Goal: Entertainment & Leisure: Consume media (video, audio)

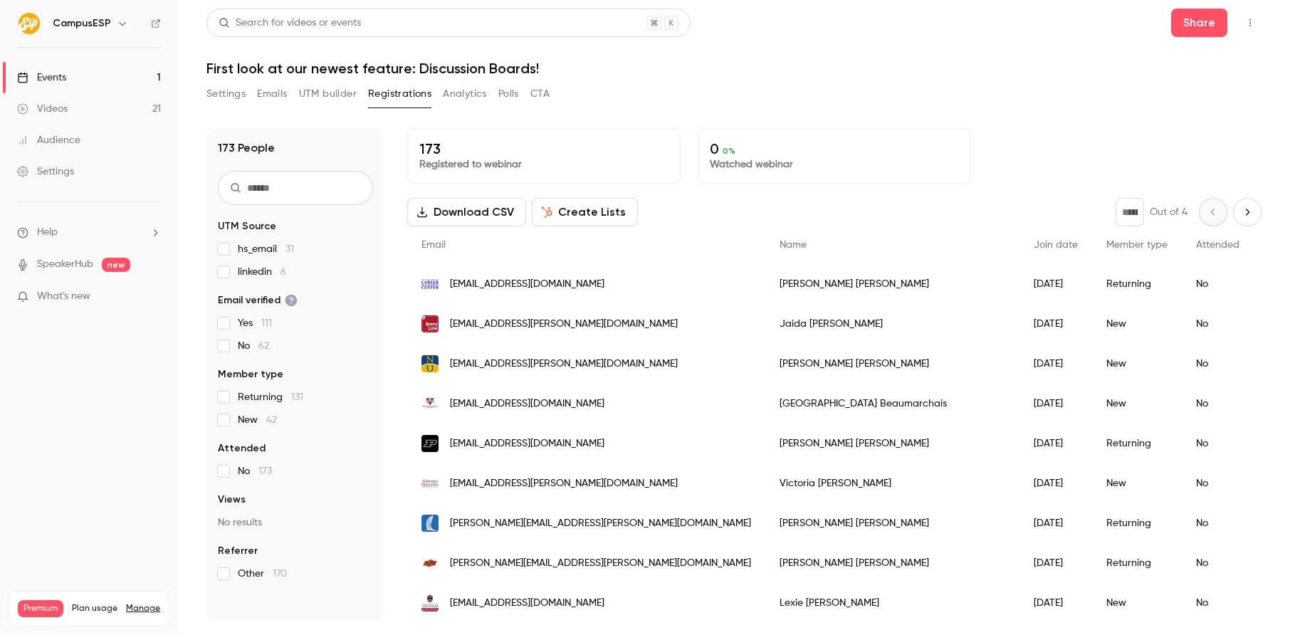
scroll to position [1637, 0]
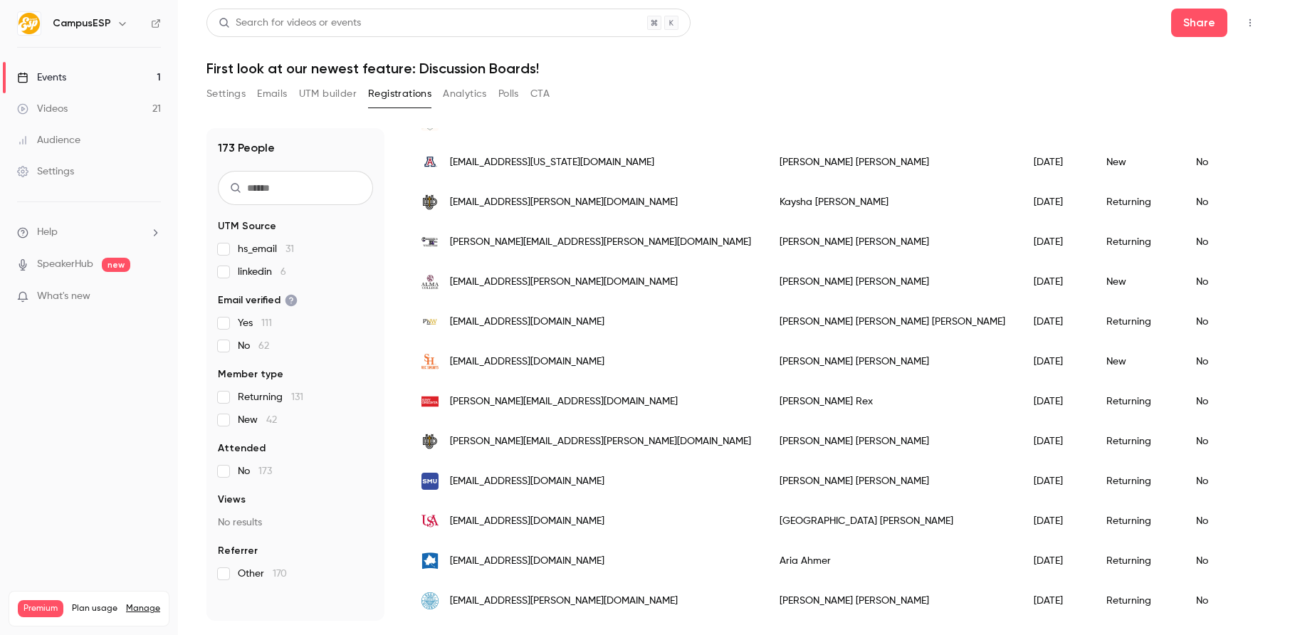
click at [123, 73] on link "Events 1" at bounding box center [89, 77] width 178 height 31
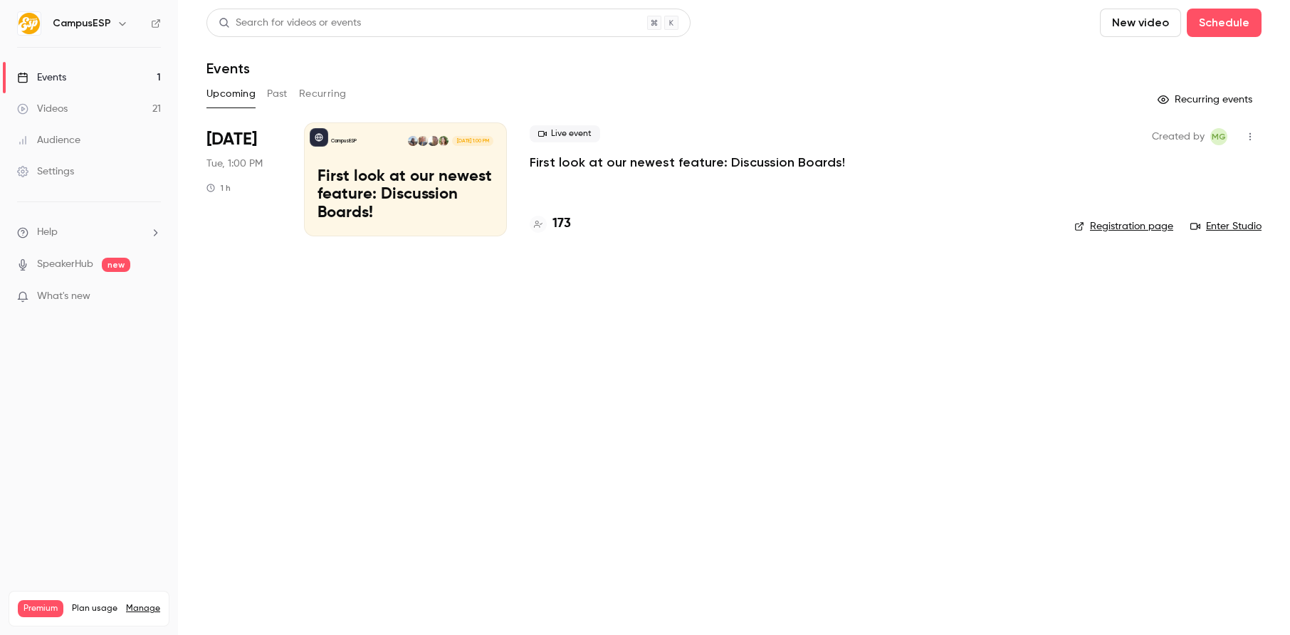
click at [1097, 224] on link "Registration page" at bounding box center [1124, 226] width 99 height 14
click at [554, 222] on h4 "173" at bounding box center [562, 223] width 19 height 19
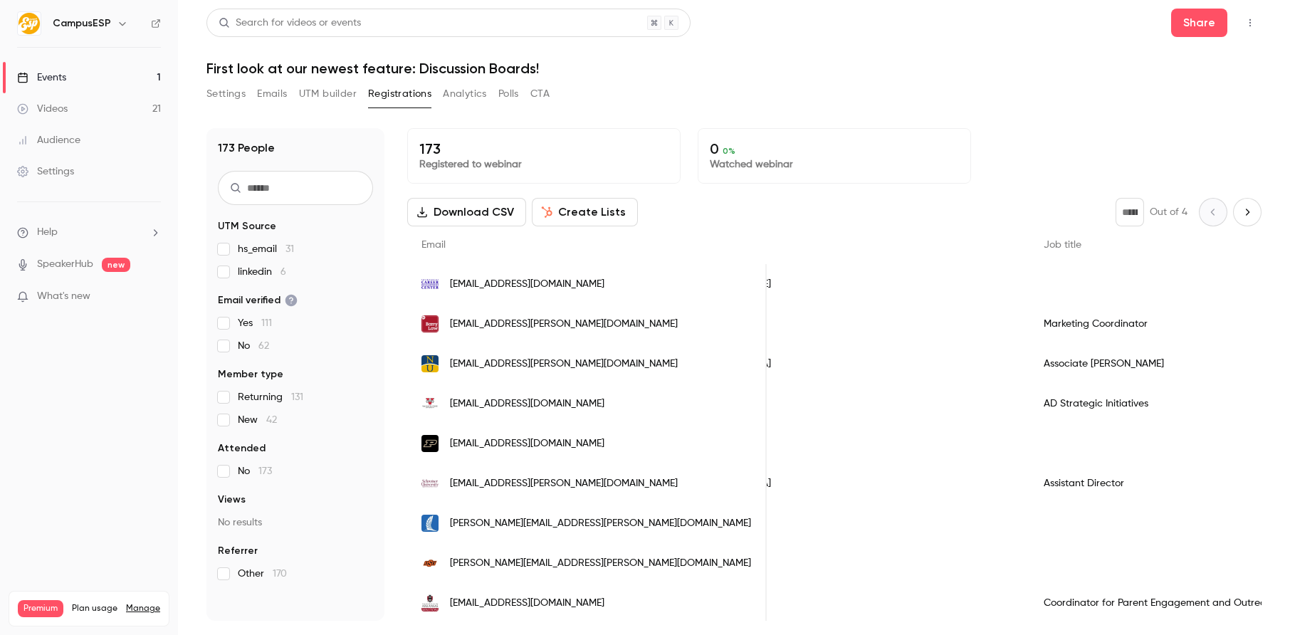
click at [77, 111] on link "Videos 21" at bounding box center [89, 108] width 178 height 31
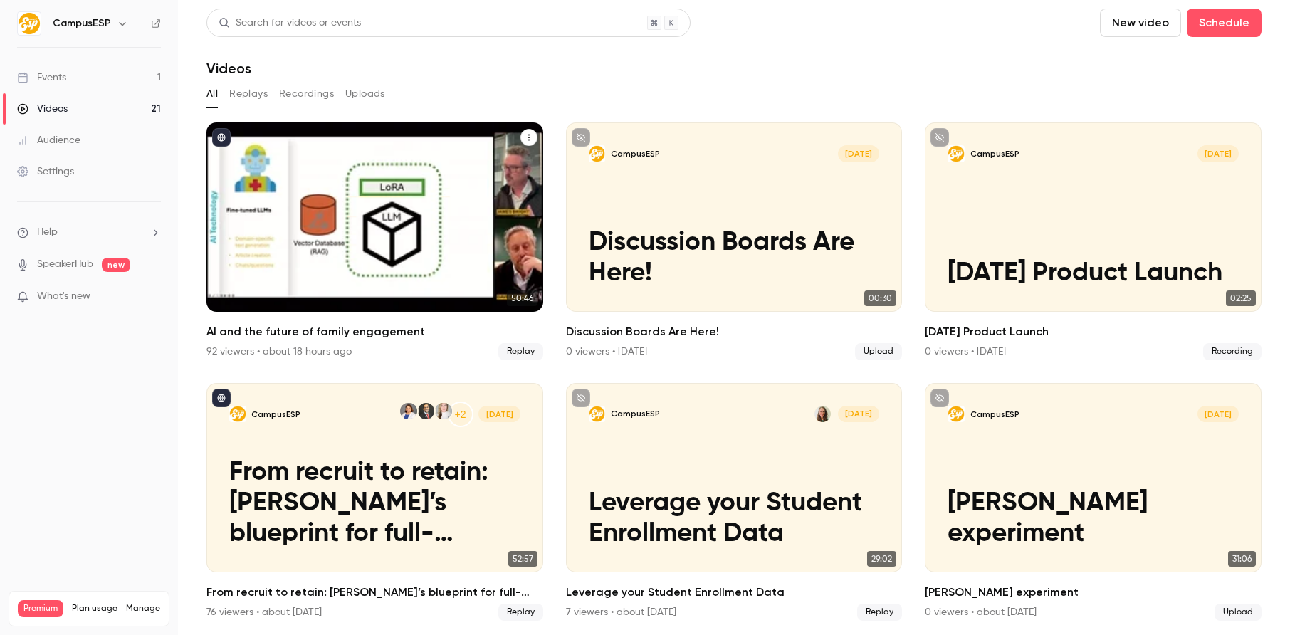
click at [314, 194] on div "CampusESP [DATE] AI and the future of family engagement" at bounding box center [375, 216] width 337 height 189
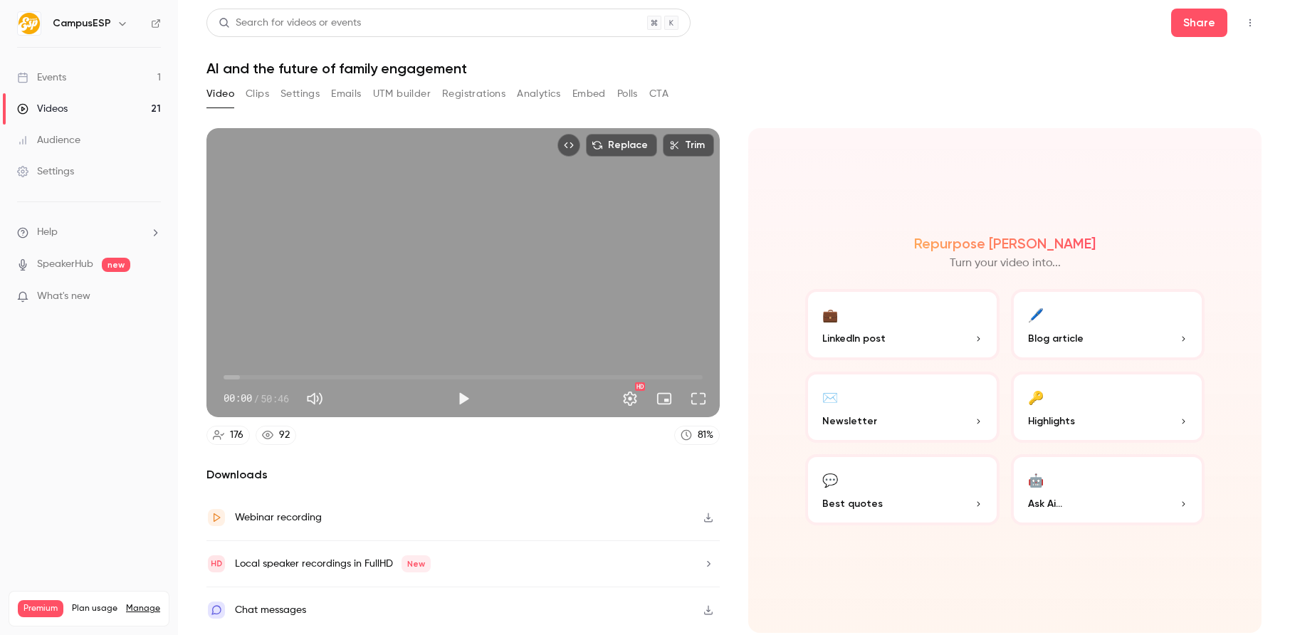
click at [885, 479] on button "💬 Best quotes" at bounding box center [902, 489] width 194 height 71
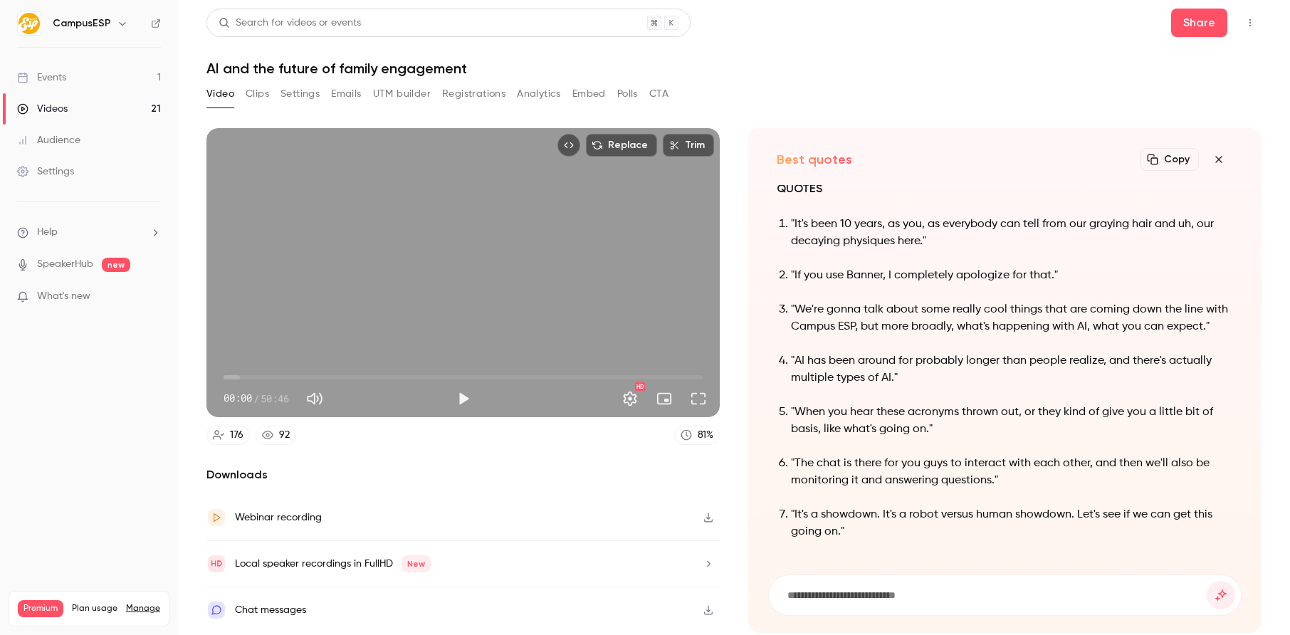
scroll to position [-6, 0]
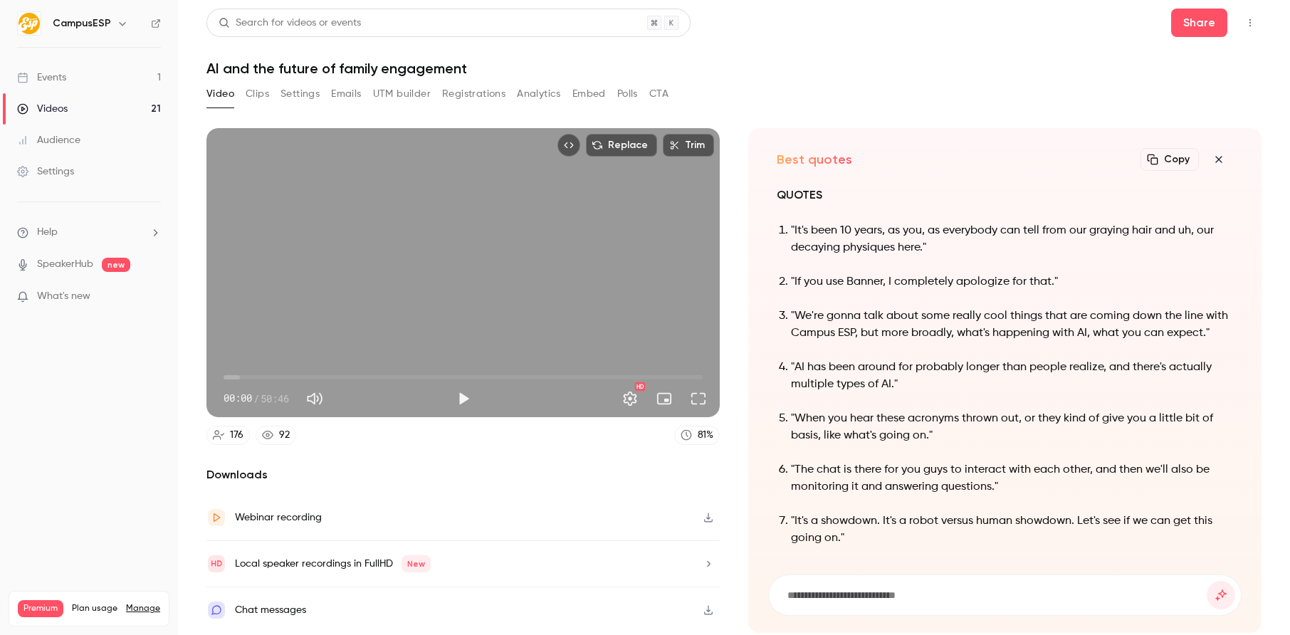
click at [1219, 163] on icon "button" at bounding box center [1219, 159] width 17 height 11
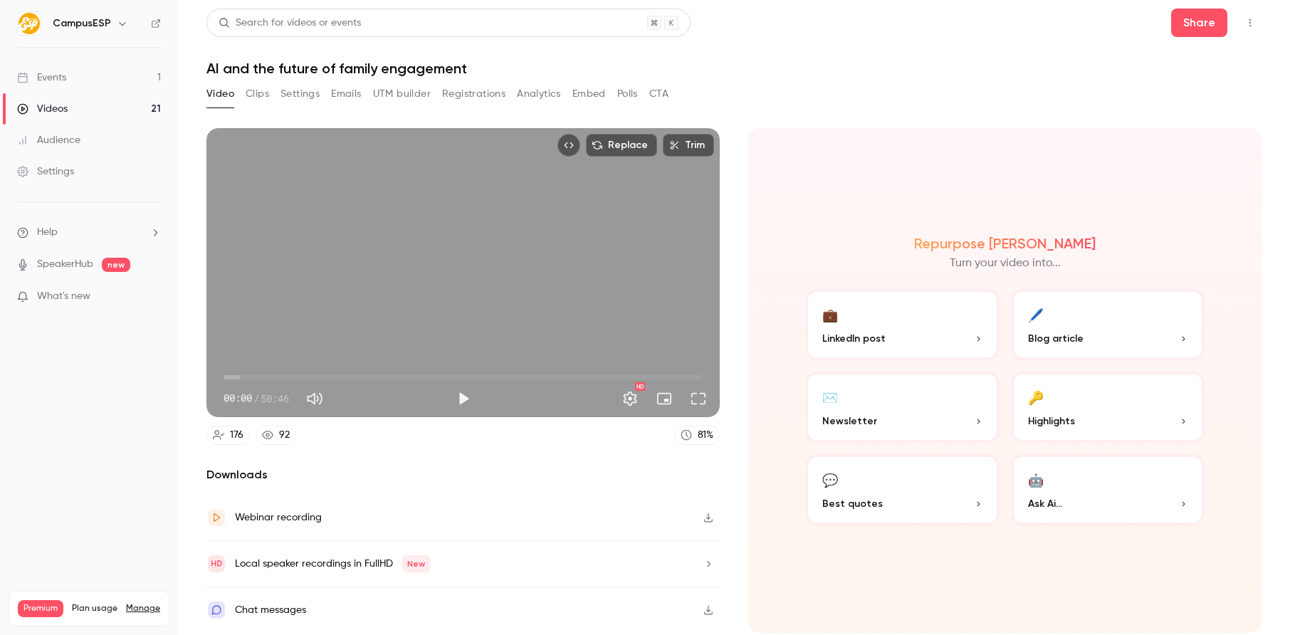
click at [1093, 406] on button "🔑 Highlights" at bounding box center [1108, 407] width 194 height 71
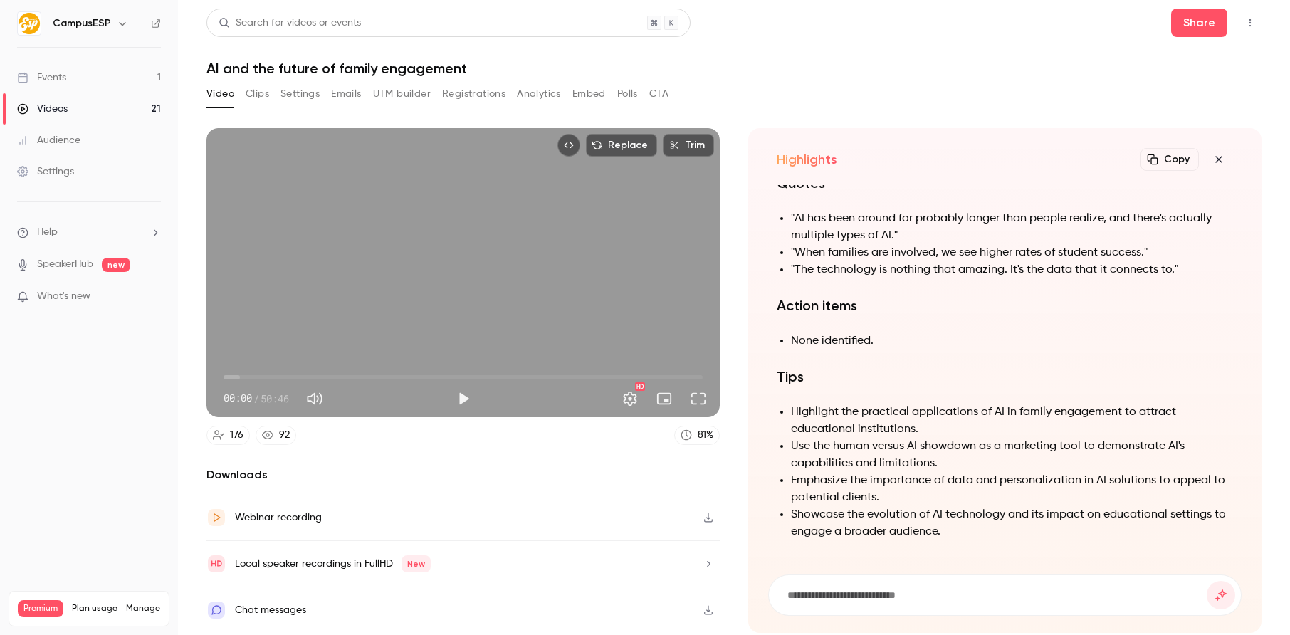
click at [401, 71] on h1 "AI and the future of family engagement" at bounding box center [734, 68] width 1055 height 17
copy div "AI and the future of family engagement Video Clips Settings Emails UTM builder …"
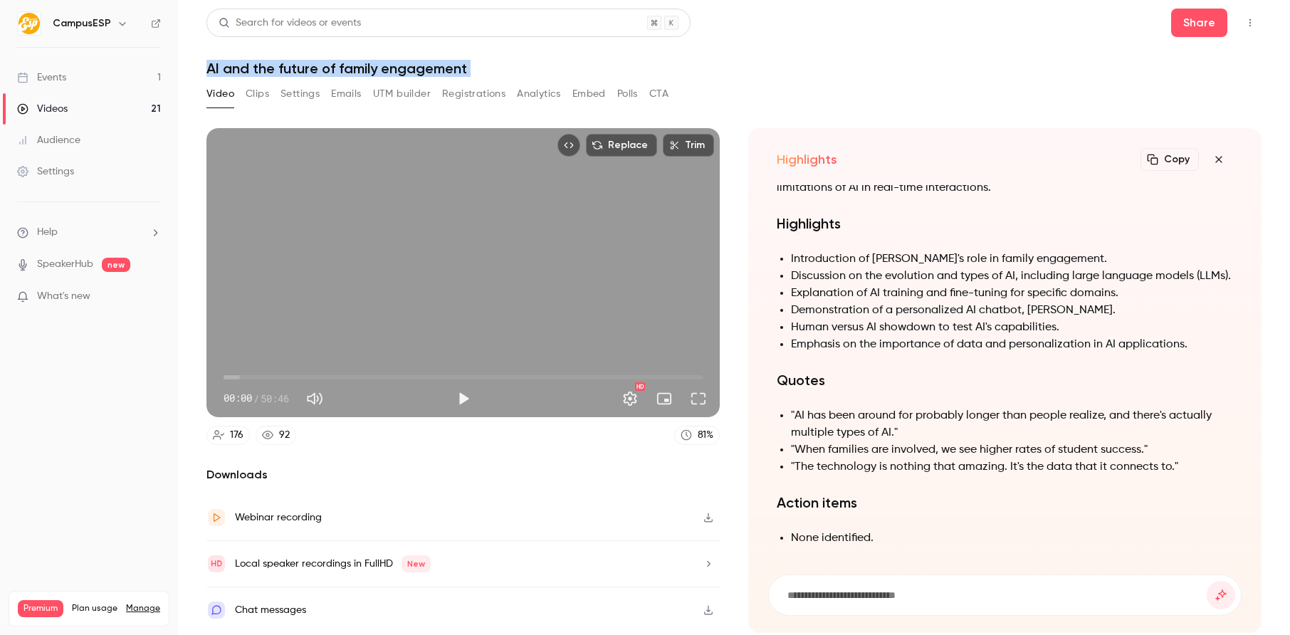
scroll to position [-199, 0]
click at [1225, 155] on icon "button" at bounding box center [1219, 159] width 17 height 11
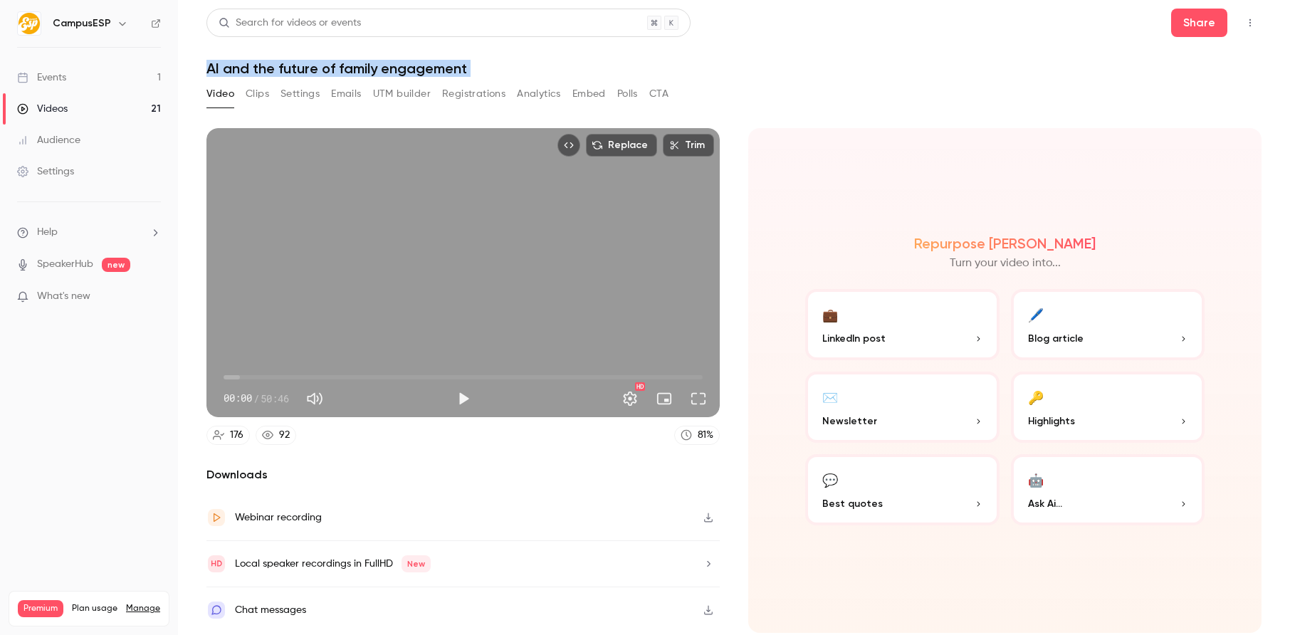
click at [877, 424] on p "Newsletter" at bounding box center [903, 421] width 160 height 15
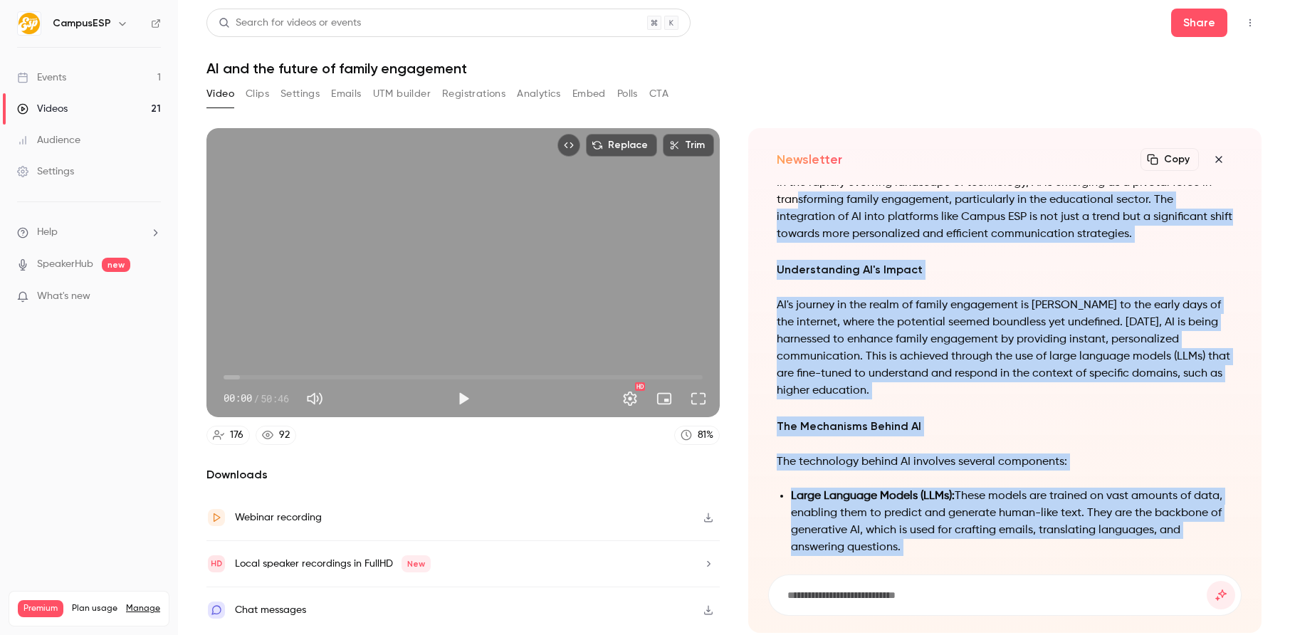
scroll to position [-736, 0]
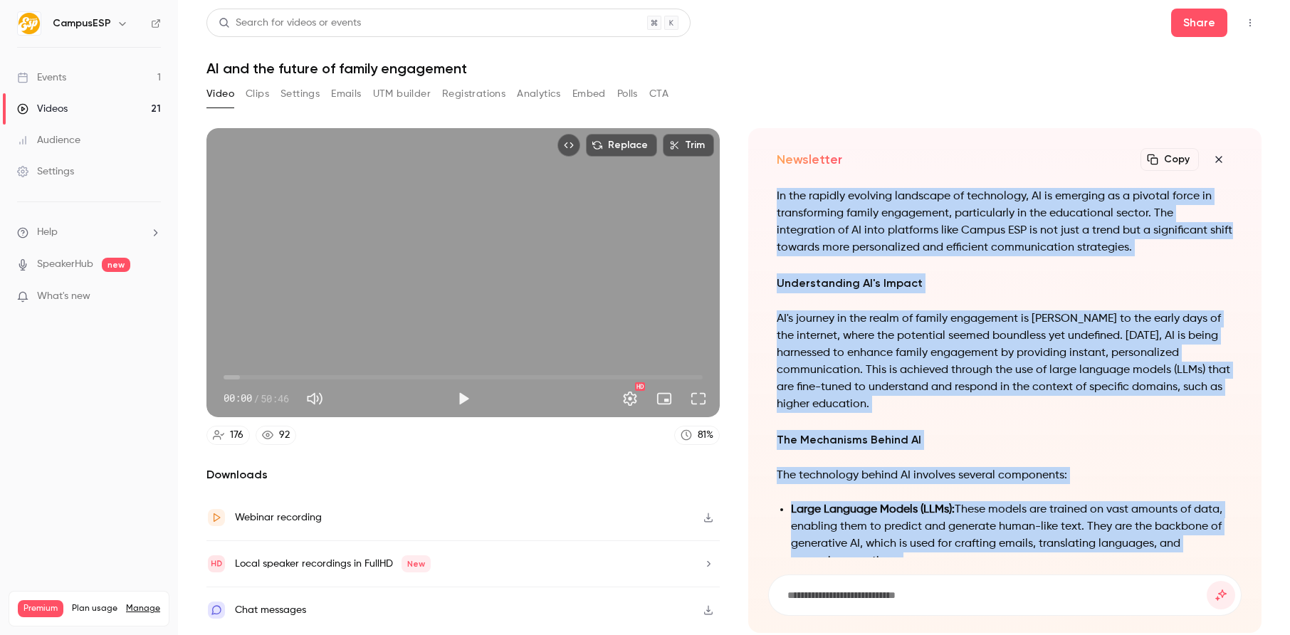
drag, startPoint x: 939, startPoint y: 531, endPoint x: 758, endPoint y: 221, distance: 358.5
click at [758, 221] on div "Newsletter Copy Turn your video into... The Role of AI in Shaping the Future of…" at bounding box center [1004, 380] width 513 height 505
copy div "In the rapidly evolving landscape of technology, AI is emerging as a pivotal fo…"
click at [1221, 158] on icon "button" at bounding box center [1219, 159] width 6 height 6
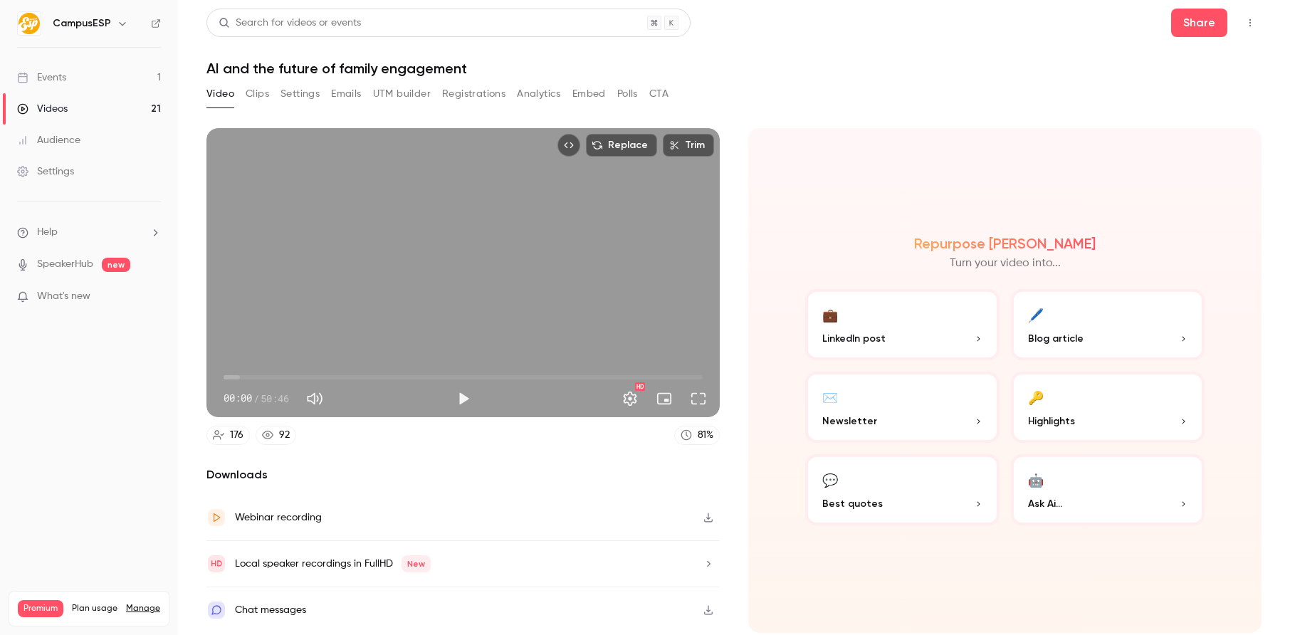
click at [932, 424] on p "Newsletter" at bounding box center [903, 421] width 160 height 15
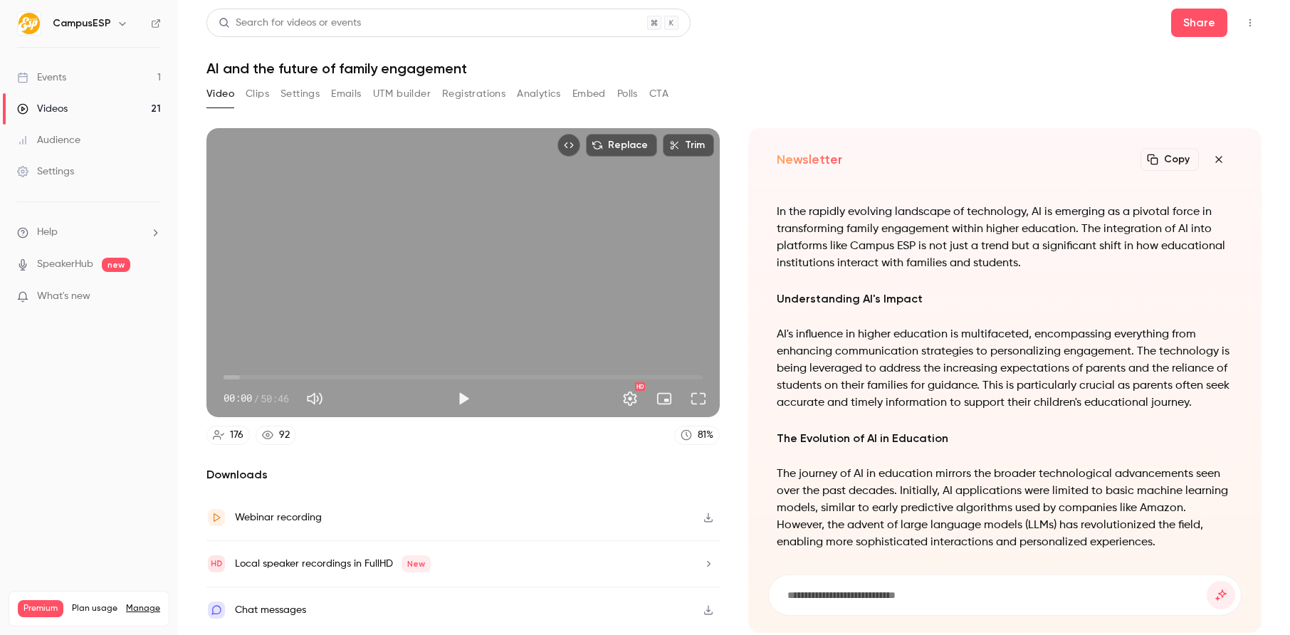
scroll to position [-673, 0]
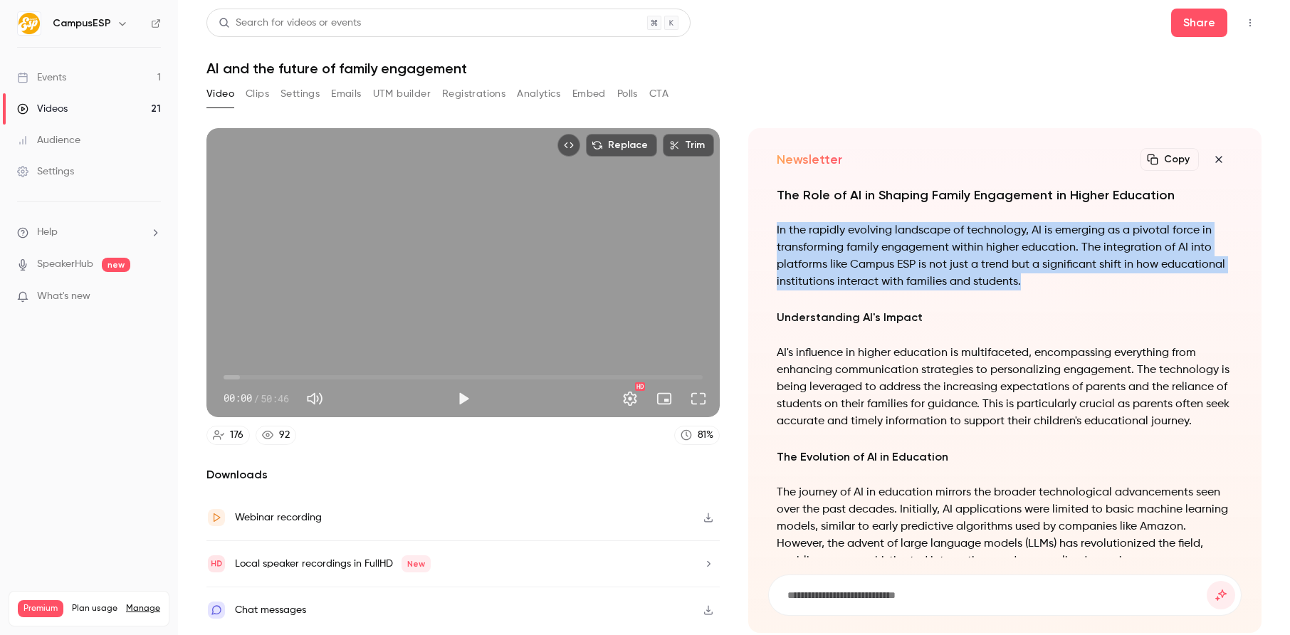
drag, startPoint x: 1034, startPoint y: 278, endPoint x: 764, endPoint y: 228, distance: 274.6
click at [764, 228] on div "Newsletter Copy Turn your video into... The Role of AI in Shaping Family Engage…" at bounding box center [1004, 380] width 513 height 505
copy p "In the rapidly evolving landscape of technology, AI is emerging as a pivotal fo…"
click at [1221, 157] on icon "button" at bounding box center [1219, 159] width 6 height 6
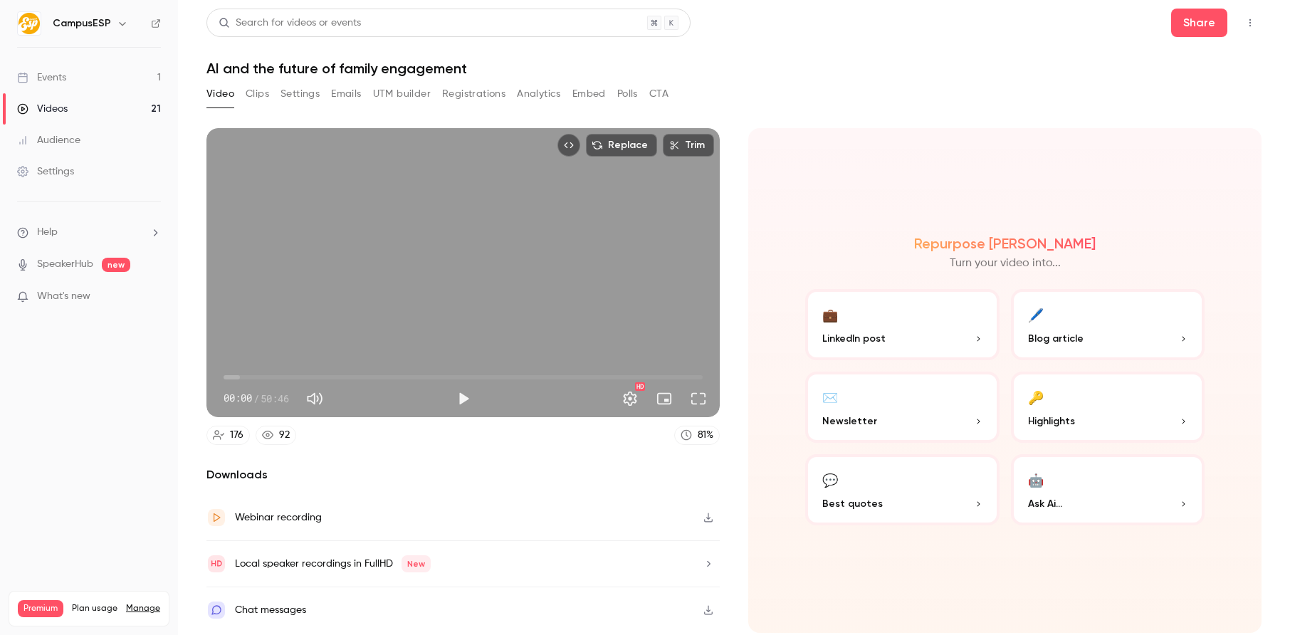
click at [1094, 477] on button "🤖 Ask Ai..." at bounding box center [1108, 489] width 194 height 71
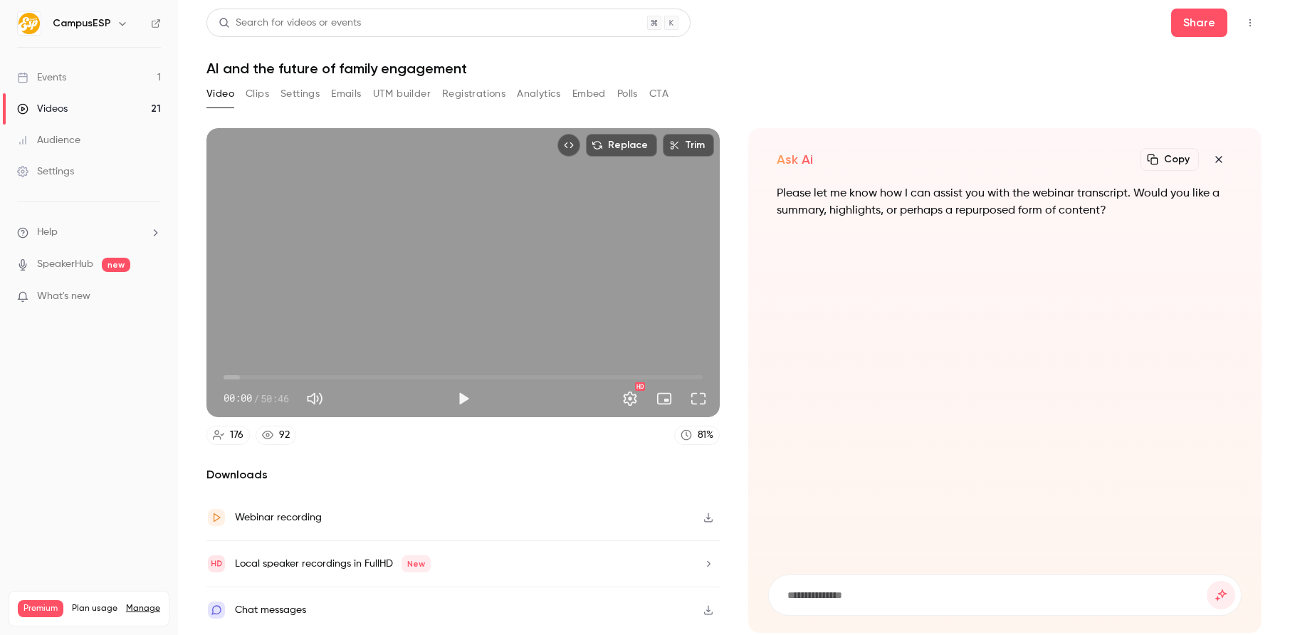
click at [832, 592] on input at bounding box center [996, 596] width 421 height 16
type input "**********"
click at [1207, 581] on button "submit" at bounding box center [1221, 595] width 28 height 28
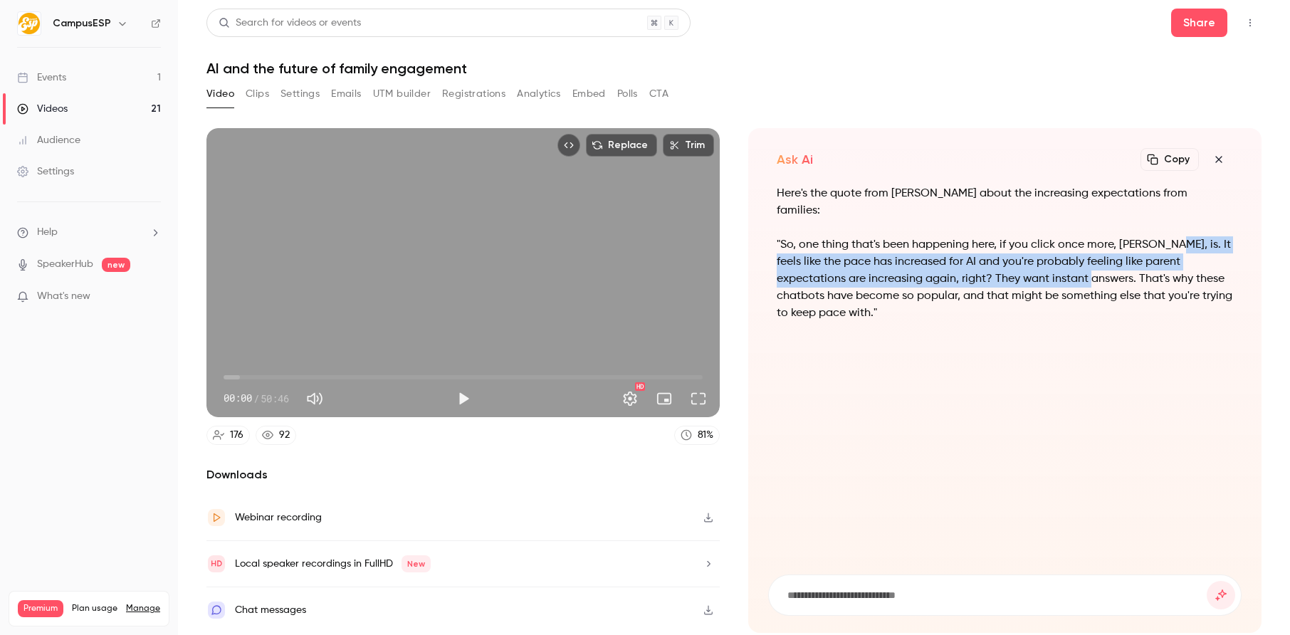
drag, startPoint x: 1172, startPoint y: 228, endPoint x: 1043, endPoint y: 267, distance: 135.4
click at [1043, 267] on p ""So, one thing that's been happening here, if you click once more, [PERSON_NAME…" at bounding box center [1005, 278] width 456 height 85
copy p "It feels like the pace has increased for AI and you're probably feeling like pa…"
click at [220, 96] on button "Video" at bounding box center [221, 94] width 28 height 23
click at [697, 404] on button "Full screen" at bounding box center [698, 399] width 28 height 28
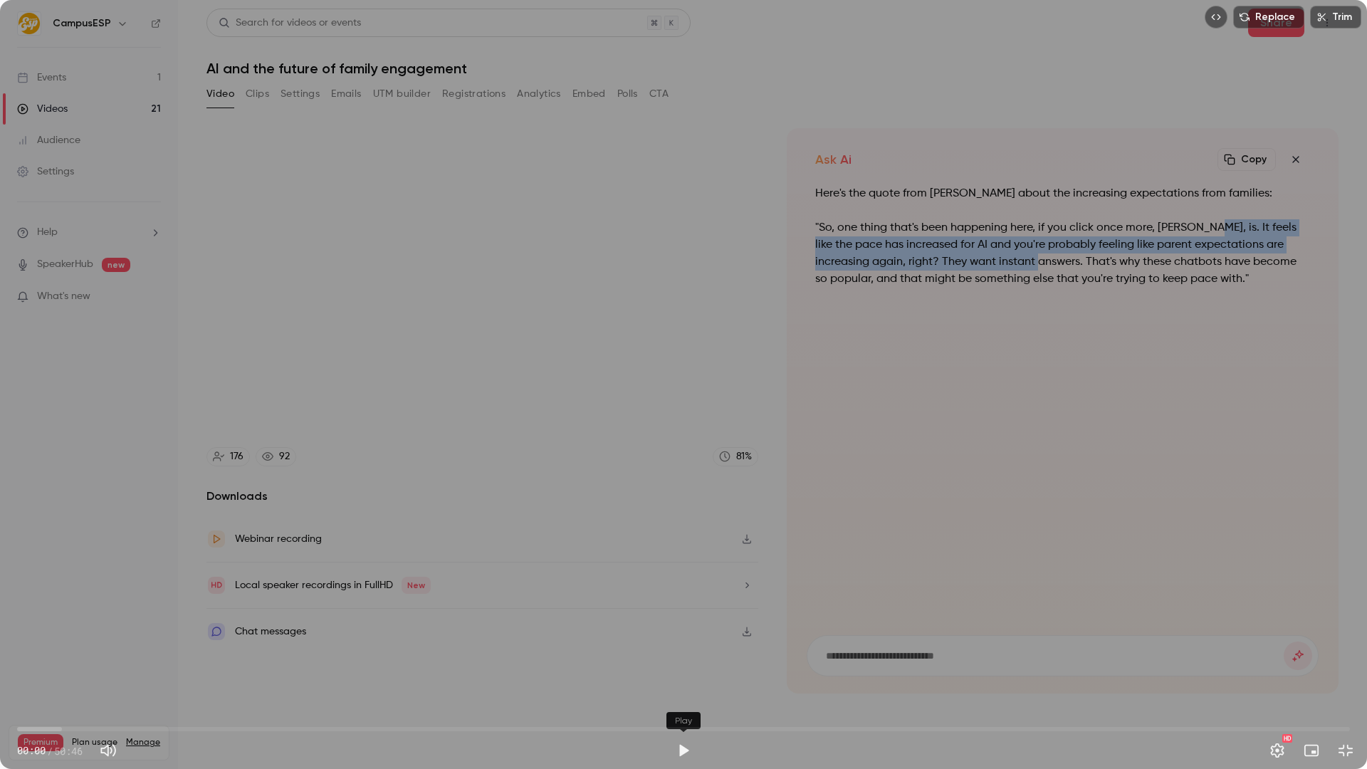
click at [679, 635] on button "Play" at bounding box center [683, 750] width 28 height 28
click at [236, 635] on span "00:08" at bounding box center [683, 729] width 1333 height 23
click at [286, 635] on span "10:13" at bounding box center [683, 729] width 1333 height 23
click at [120, 635] on span "10:14" at bounding box center [683, 729] width 1333 height 23
click at [83, 635] on span "02:31" at bounding box center [683, 729] width 1333 height 23
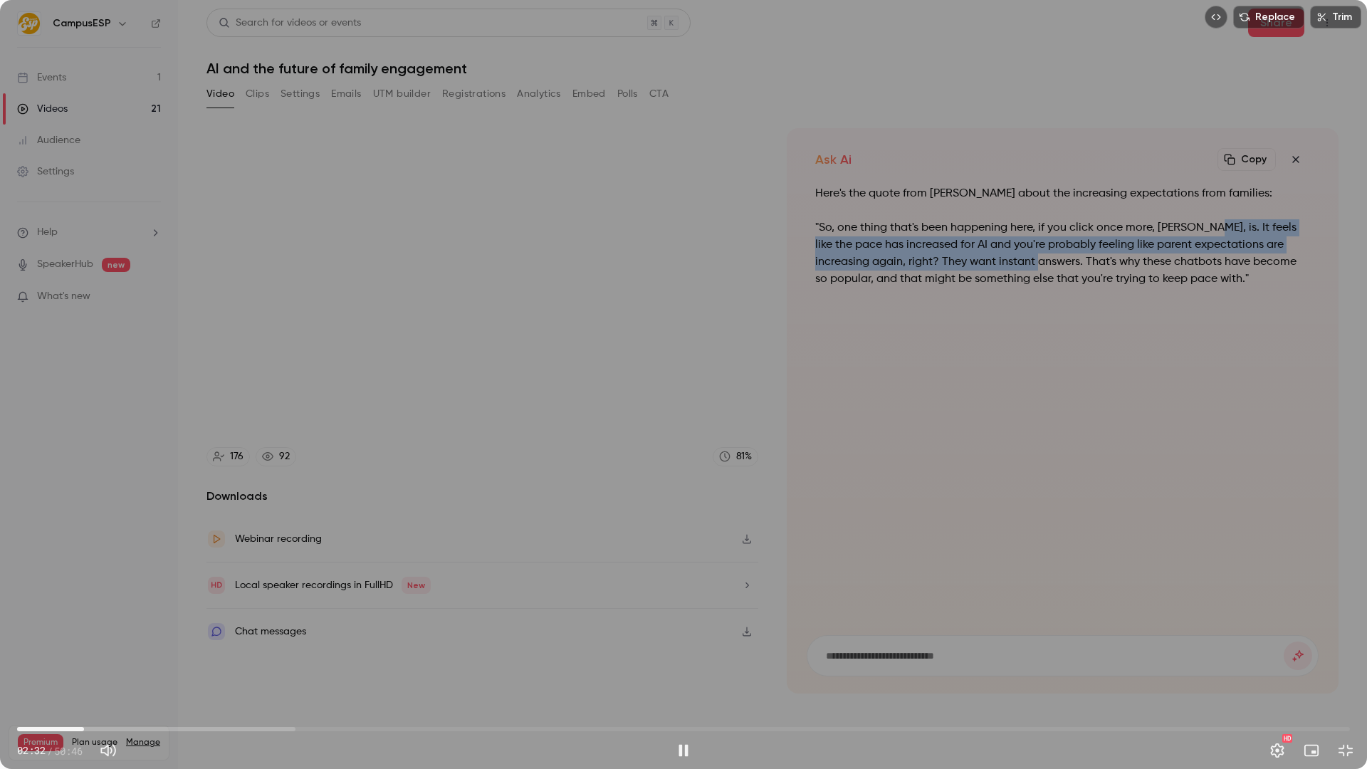
click at [58, 635] on span "02:32" at bounding box center [683, 729] width 1333 height 23
click at [73, 635] on span "02:06" at bounding box center [683, 729] width 1333 height 23
click at [36, 635] on span "00:43" at bounding box center [683, 729] width 1333 height 23
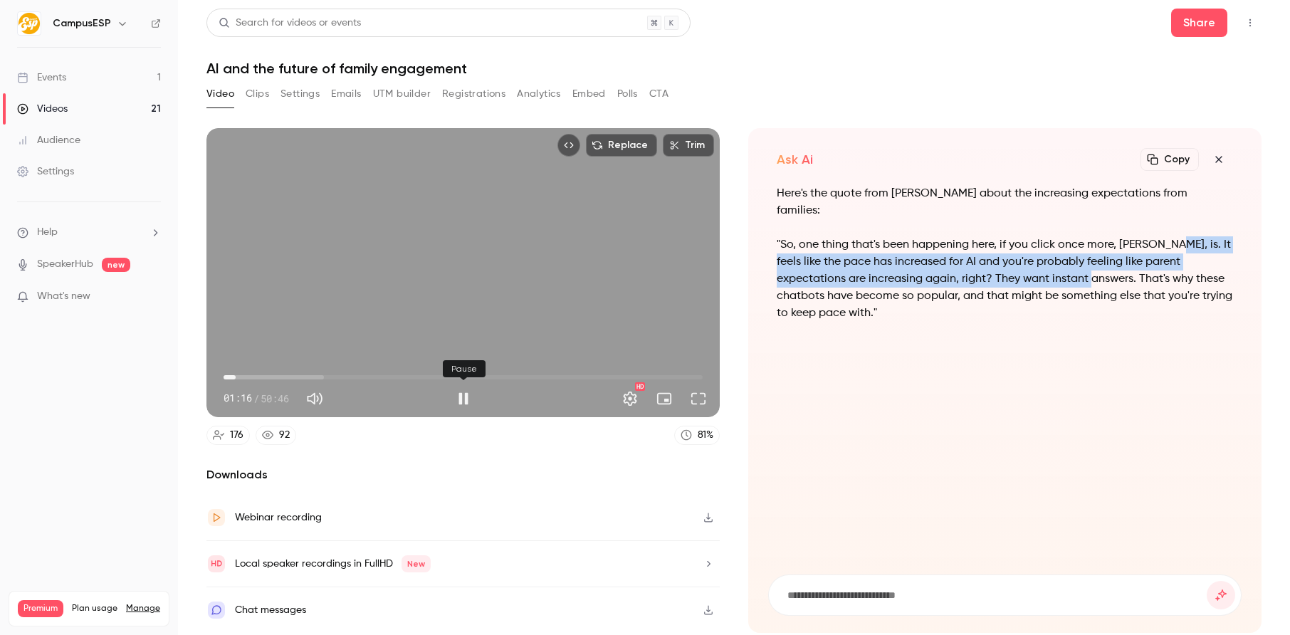
click at [459, 400] on button "Pause" at bounding box center [463, 399] width 28 height 28
type input "****"
click at [1221, 158] on icon "button" at bounding box center [1219, 159] width 17 height 11
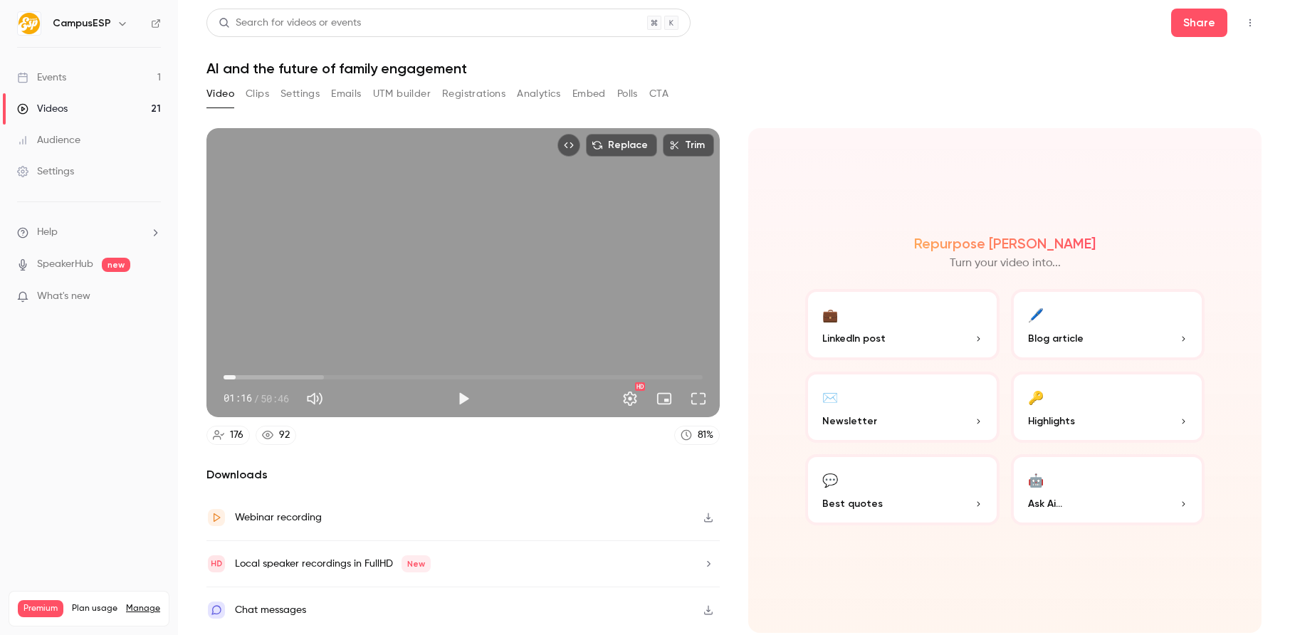
click at [222, 95] on button "Video" at bounding box center [221, 94] width 28 height 23
click at [1220, 22] on button "Share" at bounding box center [1199, 23] width 56 height 28
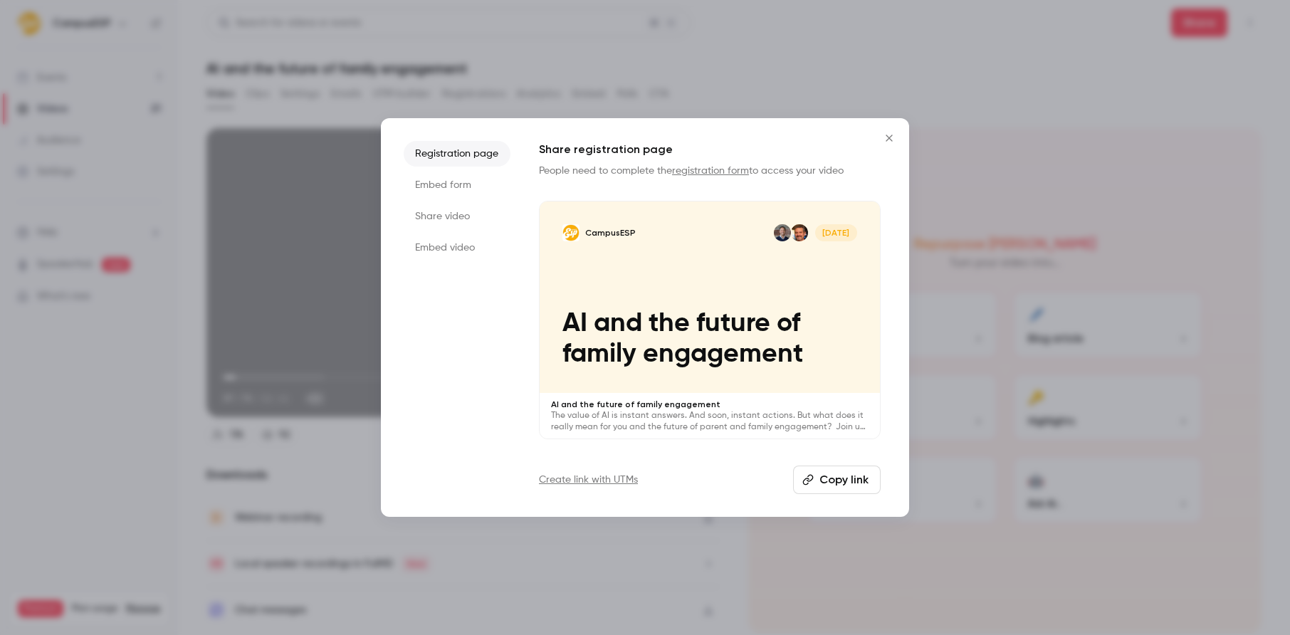
click at [834, 486] on button "Copy link" at bounding box center [837, 480] width 88 height 28
